Goal: Task Accomplishment & Management: Use online tool/utility

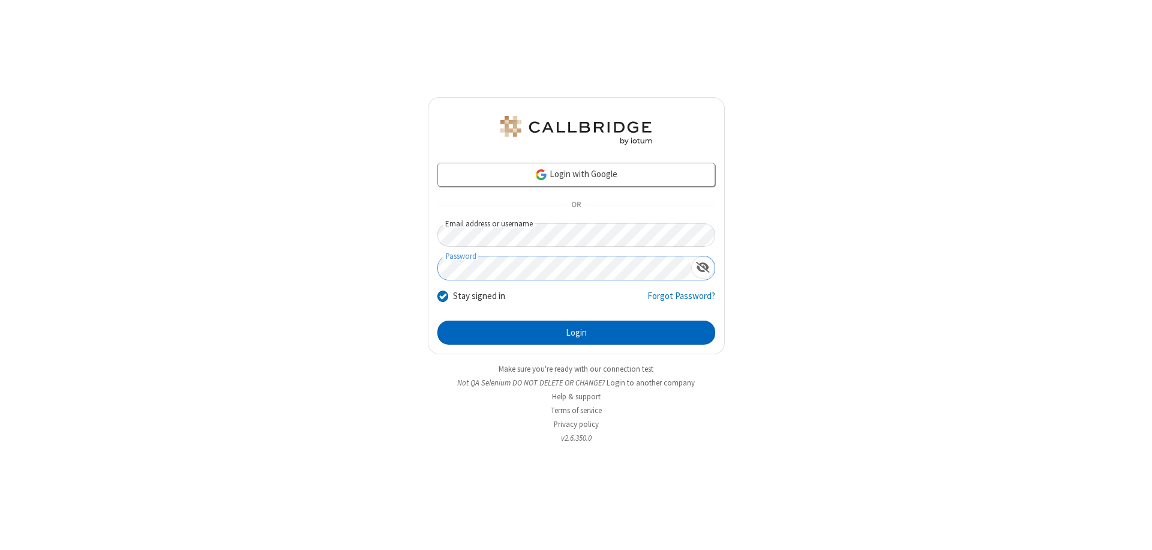
click at [576, 332] on button "Login" at bounding box center [576, 332] width 278 height 24
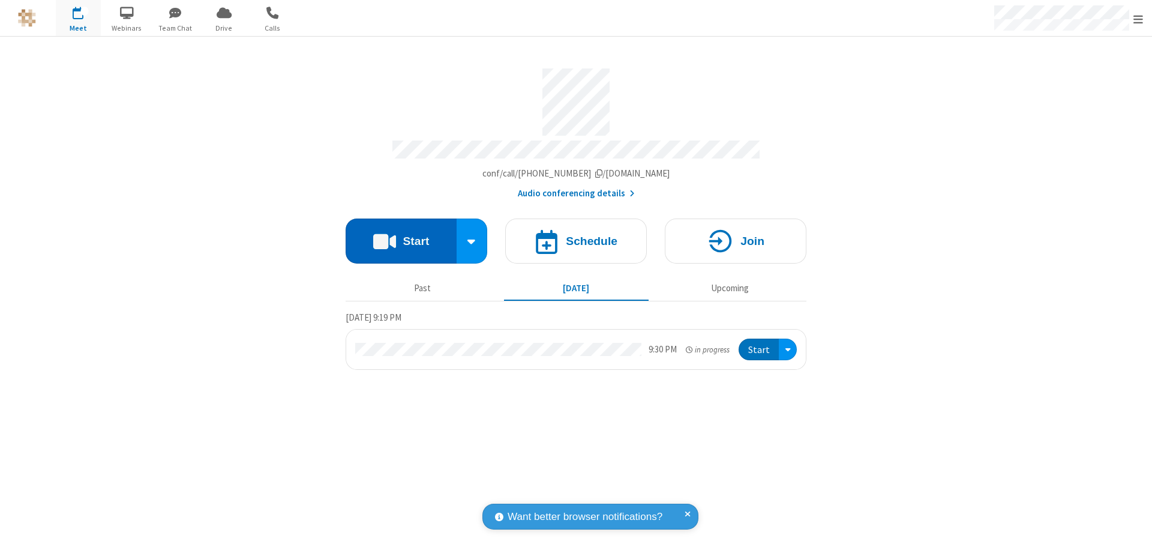
click at [401, 235] on button "Start" at bounding box center [401, 240] width 111 height 45
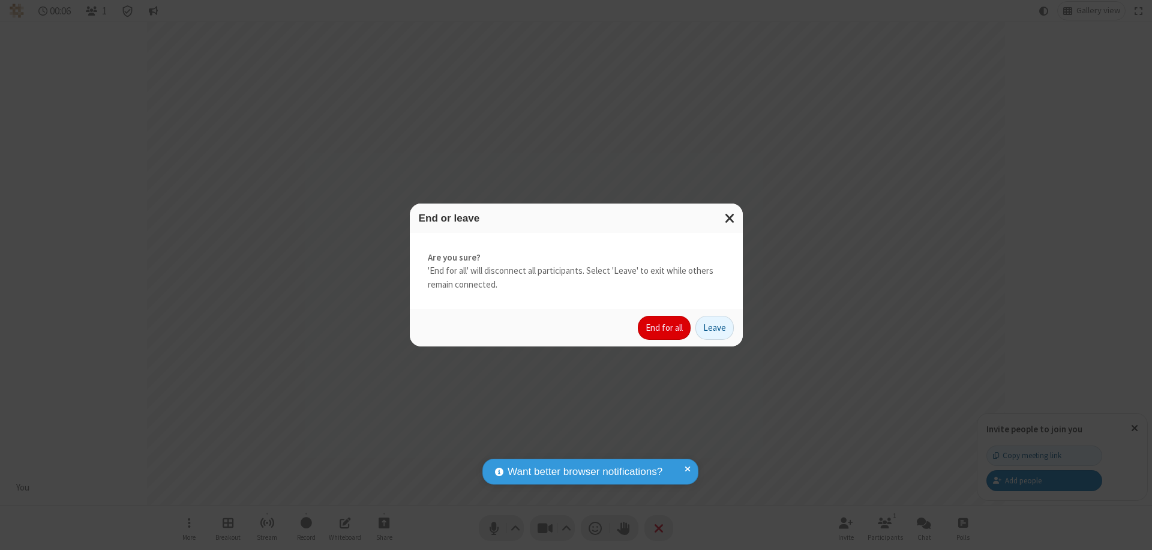
click at [665, 328] on button "End for all" at bounding box center [664, 328] width 53 height 24
